Goal: Task Accomplishment & Management: Use online tool/utility

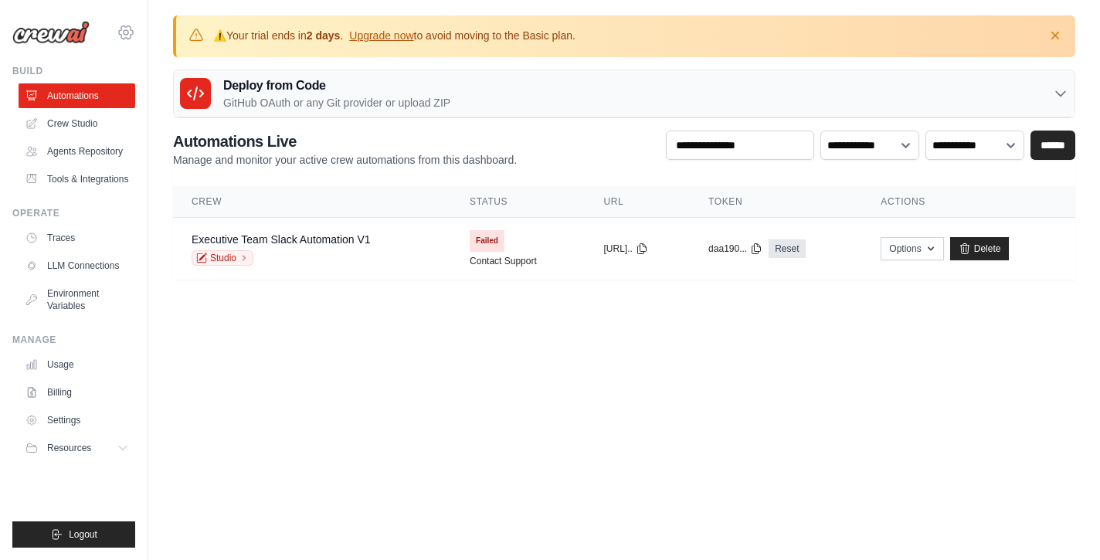
click at [128, 39] on icon at bounding box center [126, 32] width 19 height 19
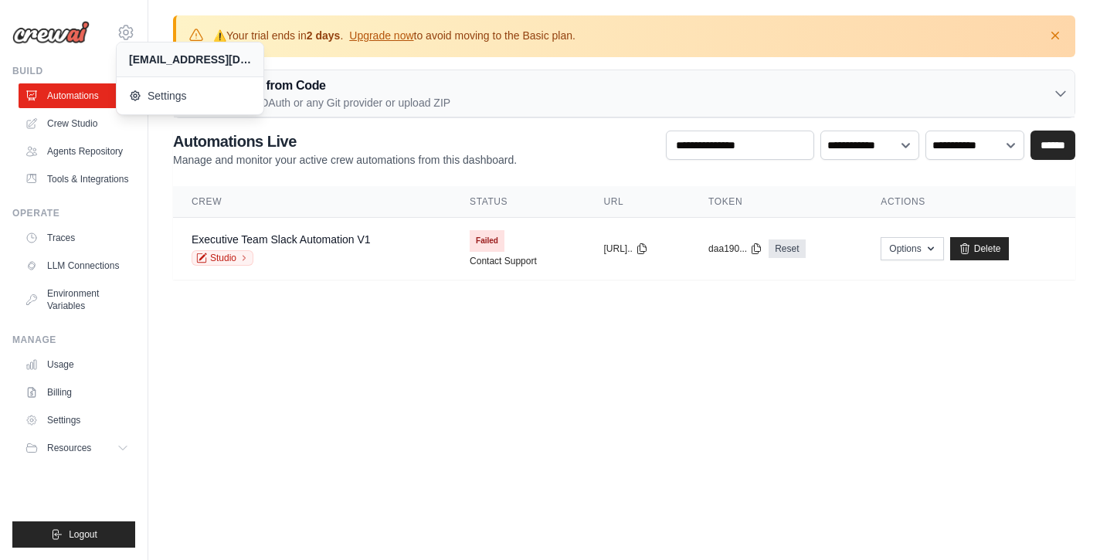
click at [331, 311] on main "⚠️ Your trial ends in 2 days . Upgrade now to avoid moving to the Basic plan. D…" at bounding box center [624, 157] width 952 height 314
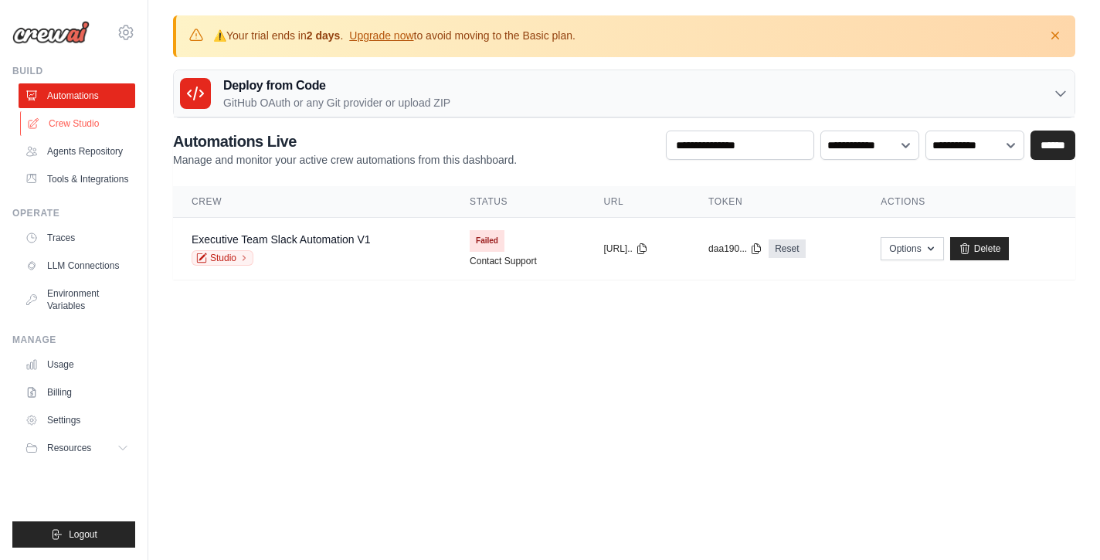
click at [93, 113] on link "Crew Studio" at bounding box center [78, 123] width 117 height 25
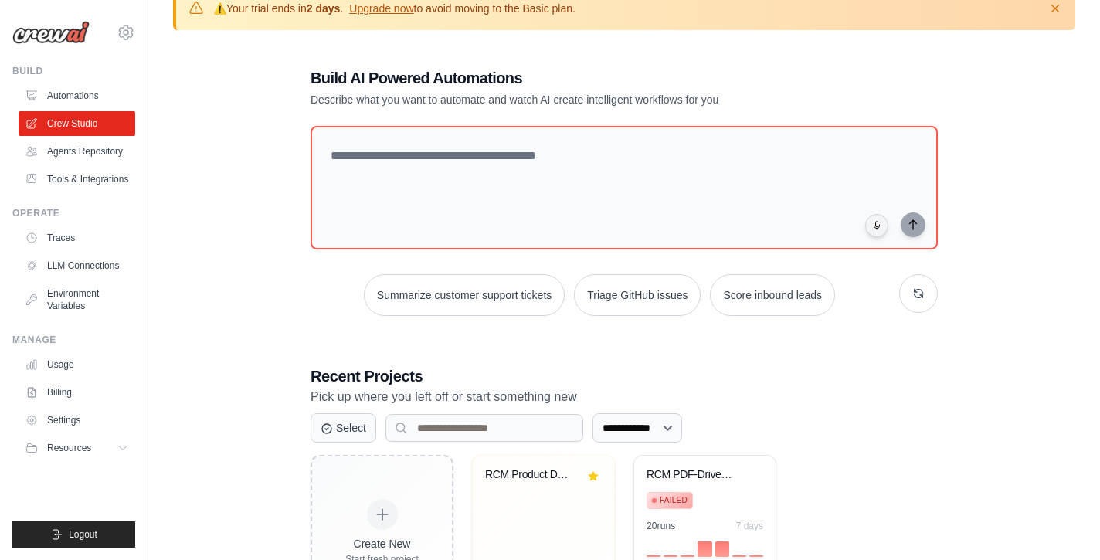
scroll to position [25, 0]
